Goal: Find specific page/section: Find specific page/section

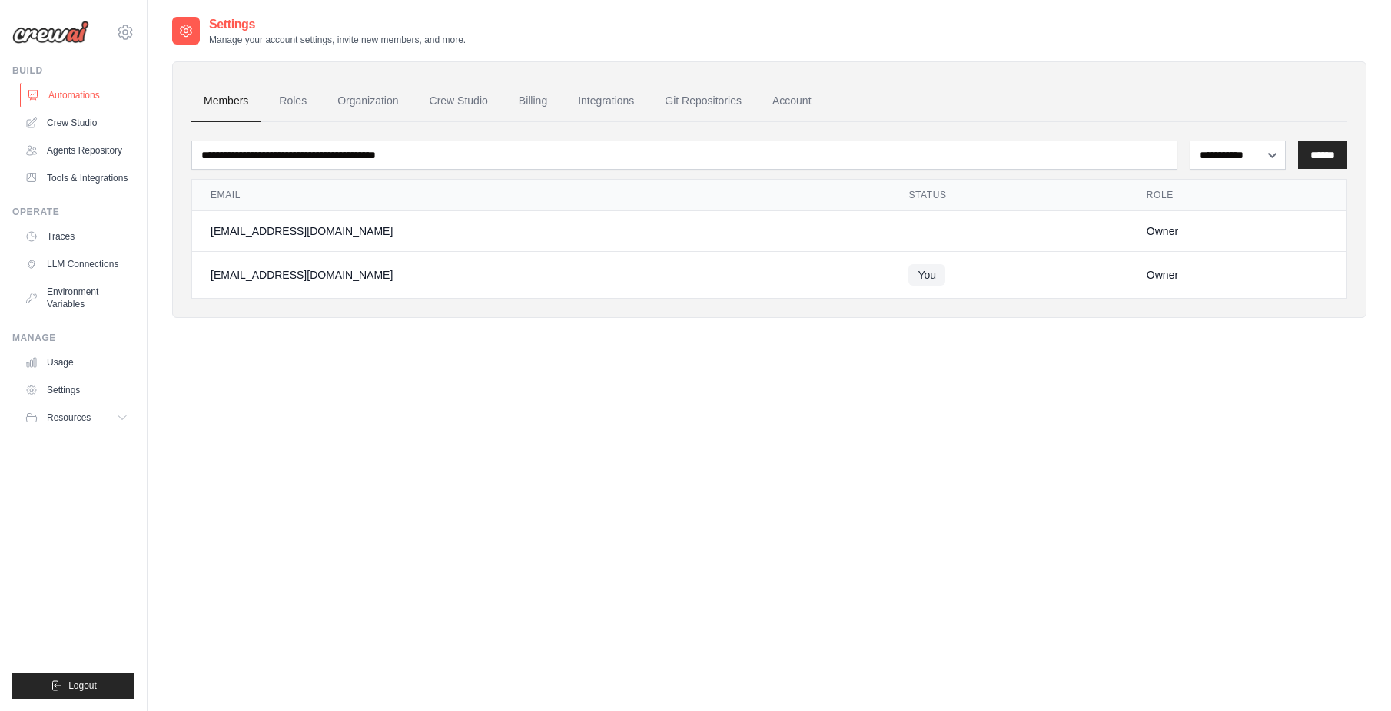
click at [85, 101] on link "Automations" at bounding box center [78, 95] width 116 height 25
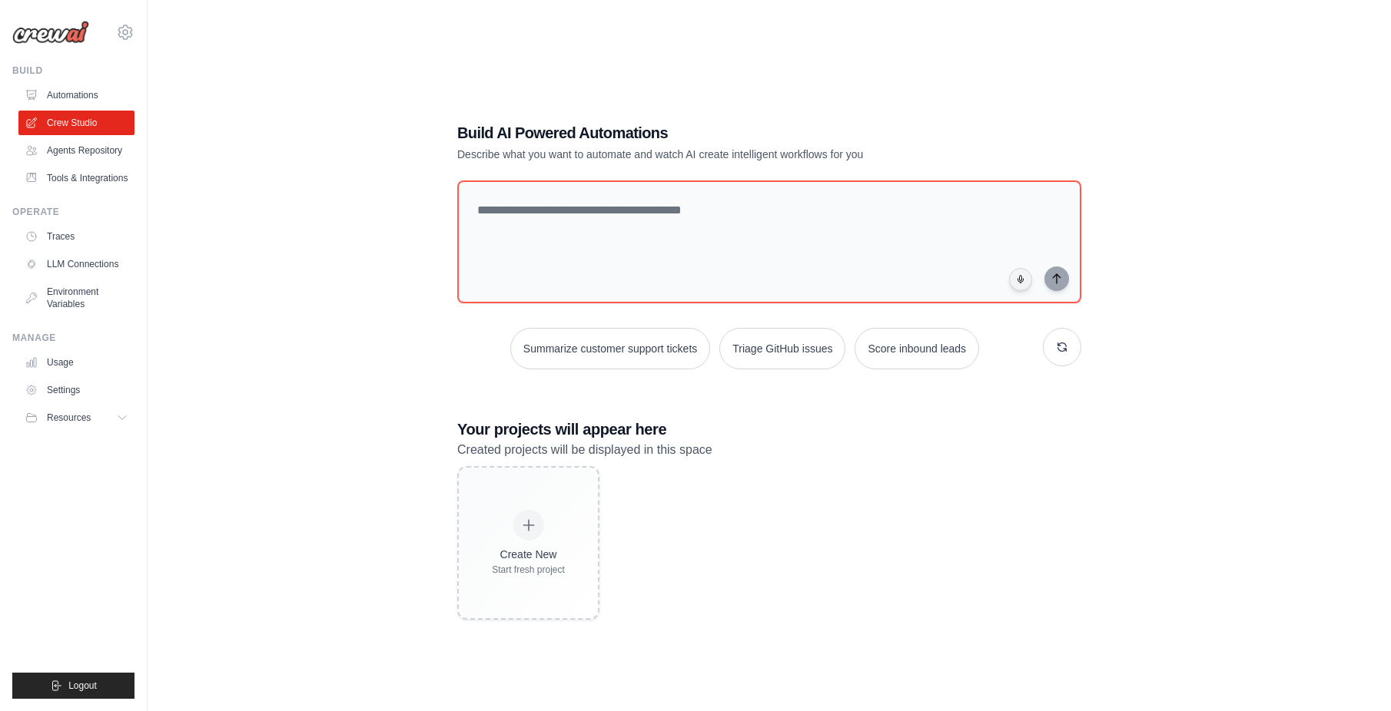
click at [79, 183] on link "Tools & Integrations" at bounding box center [76, 178] width 116 height 25
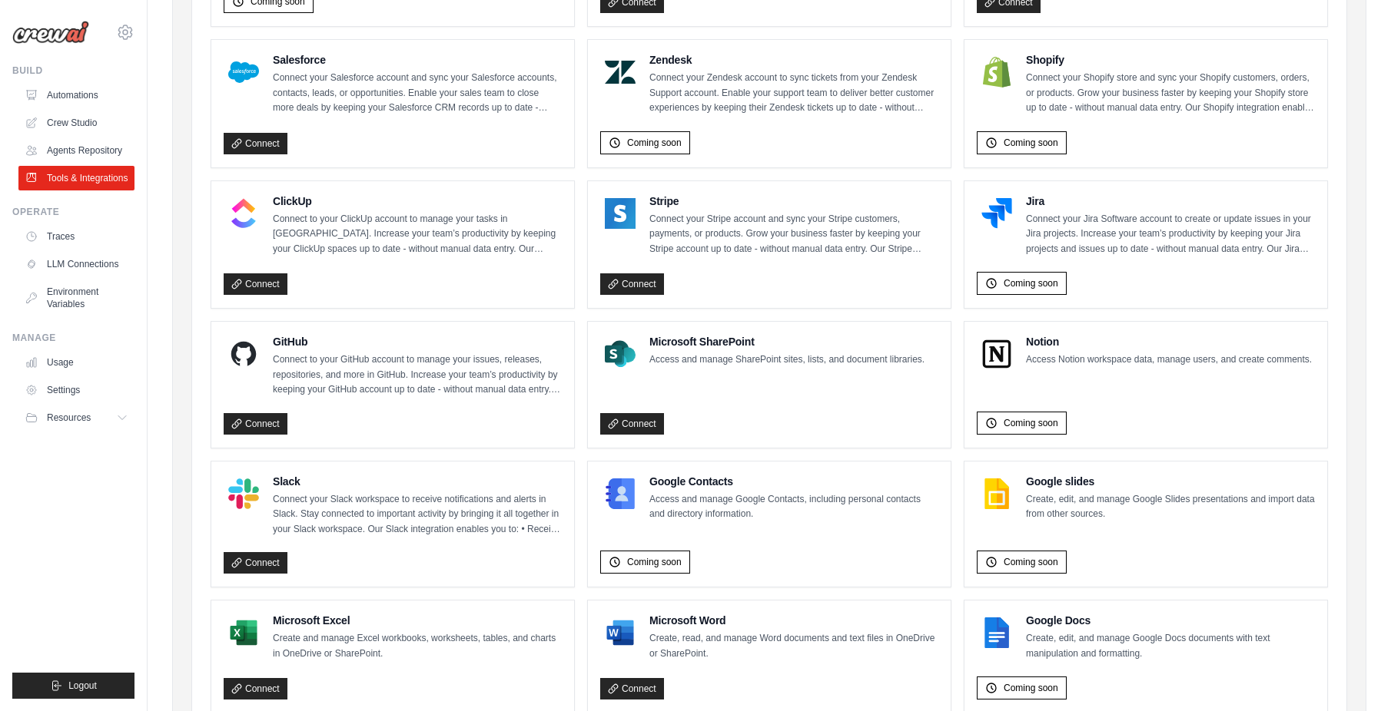
scroll to position [766, 0]
